Goal: Complete application form

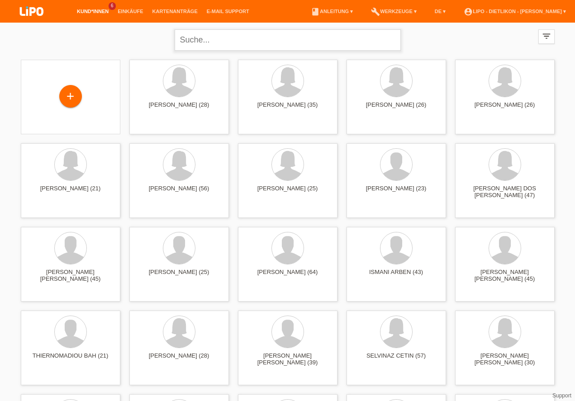
click at [191, 36] on input "text" at bounding box center [288, 39] width 226 height 21
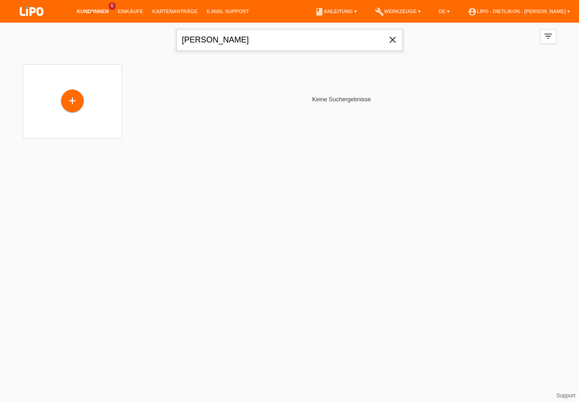
click at [240, 38] on input "MOHAMED" at bounding box center [289, 39] width 226 height 21
type input "[PERSON_NAME]"
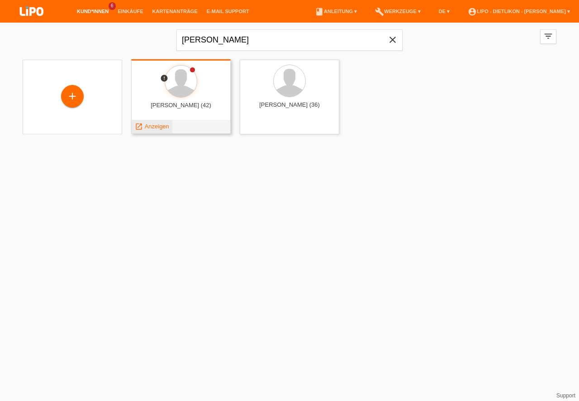
click at [148, 126] on span "Anzeigen" at bounding box center [157, 126] width 24 height 7
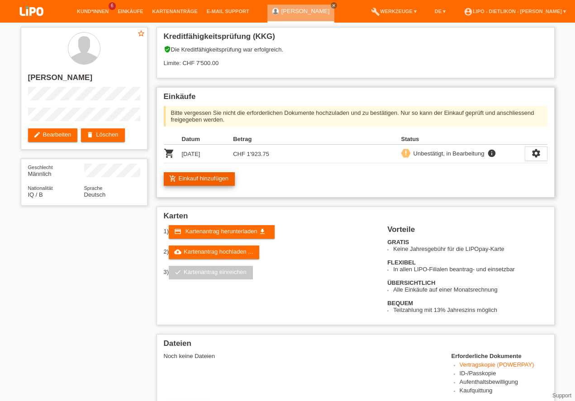
click at [188, 182] on link "add_shopping_cart Einkauf hinzufügen" at bounding box center [200, 179] width 72 height 14
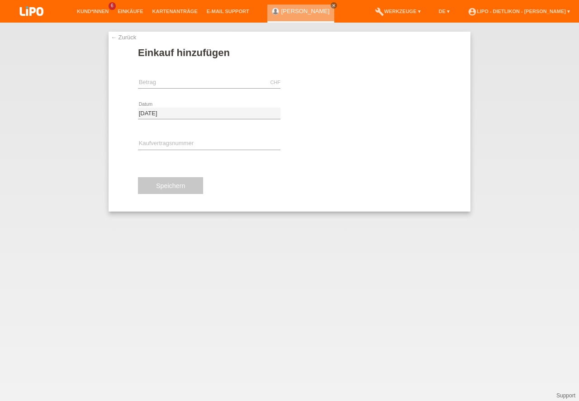
click at [83, 7] on li "Kund*innen 6" at bounding box center [92, 11] width 41 height 23
click at [296, 6] on div "MOHAMMED KHAYAT close" at bounding box center [300, 14] width 67 height 18
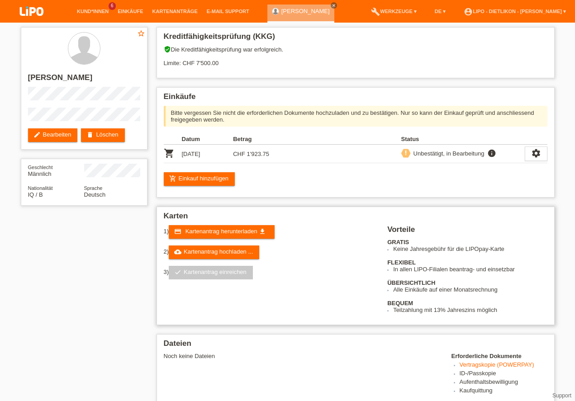
scroll to position [77, 0]
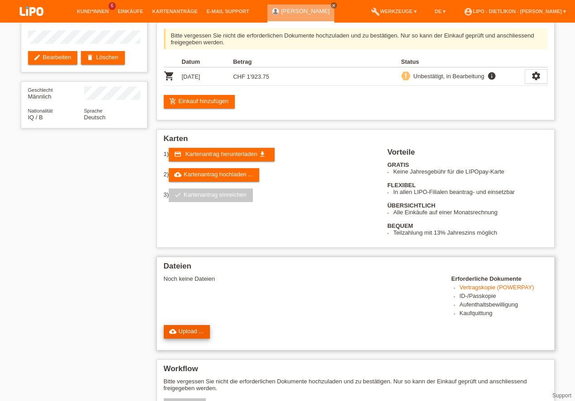
click at [186, 331] on link "cloud_upload Upload ..." at bounding box center [187, 332] width 47 height 14
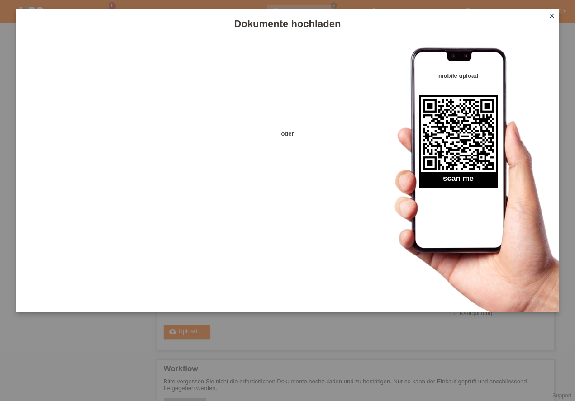
click at [549, 14] on icon "close" at bounding box center [551, 15] width 7 height 7
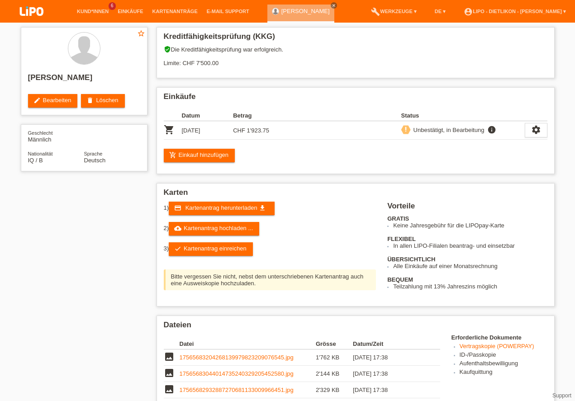
click at [225, 354] on link "17565683204268139979823209076545.jpg" at bounding box center [237, 357] width 114 height 7
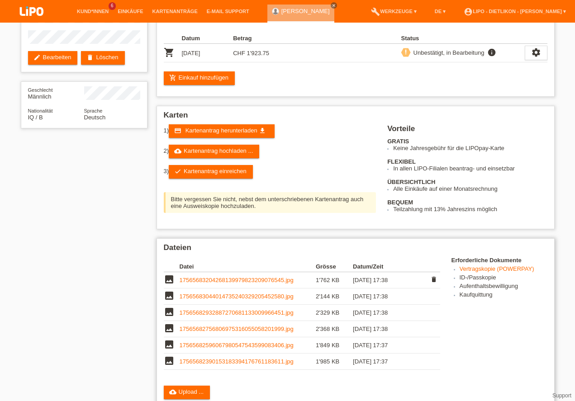
scroll to position [77, 0]
click at [249, 296] on link "17565683044014735240329205452580.jpg" at bounding box center [237, 296] width 114 height 7
click at [211, 165] on link "check Kartenantrag einreichen" at bounding box center [211, 172] width 84 height 14
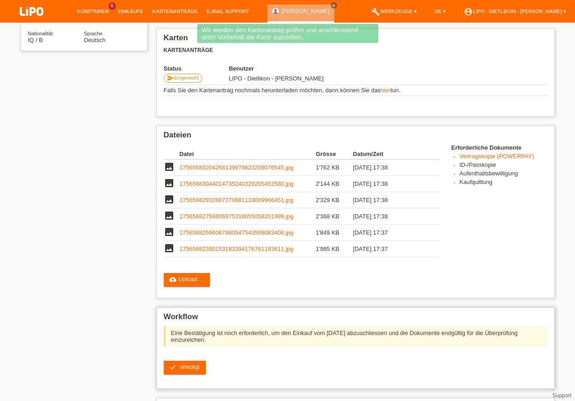
scroll to position [155, 0]
click at [190, 364] on span "erledigt" at bounding box center [189, 367] width 19 height 7
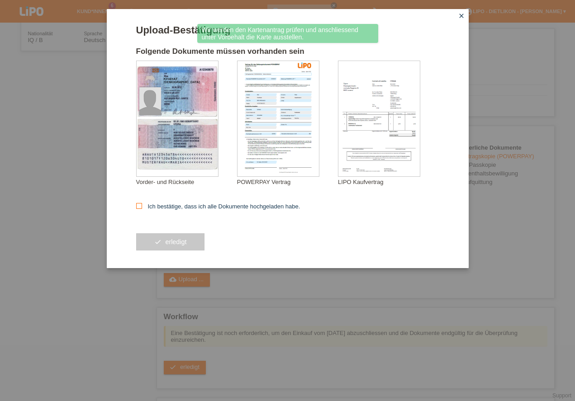
click at [138, 204] on icon at bounding box center [139, 206] width 6 height 6
click at [138, 204] on input "Ich bestätige, dass ich alle Dokumente hochgeladen habe." at bounding box center [139, 206] width 6 height 6
checkbox input "true"
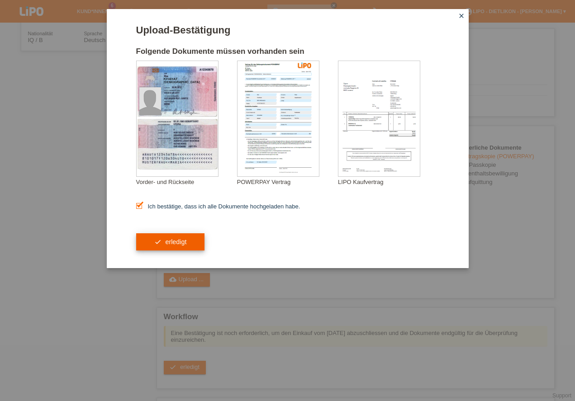
click at [180, 247] on button "check erledigt" at bounding box center [170, 242] width 69 height 17
